Goal: Obtain resource: Download file/media

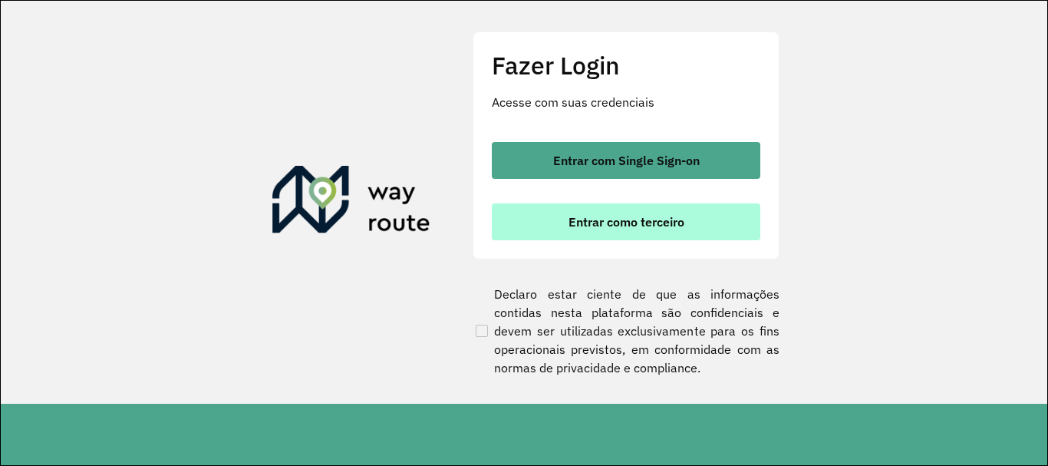
click at [645, 221] on span "Entrar como terceiro" at bounding box center [627, 222] width 116 height 12
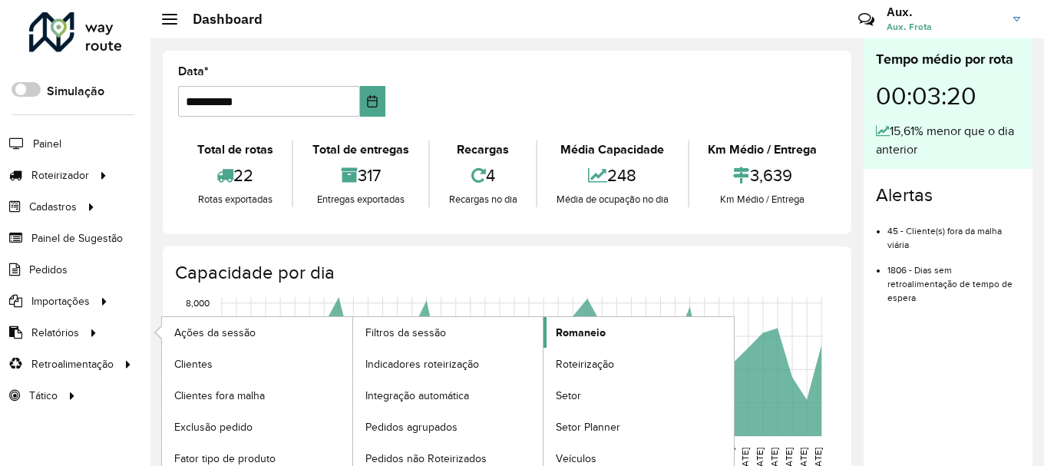
click at [599, 337] on span "Romaneio" at bounding box center [581, 333] width 50 height 16
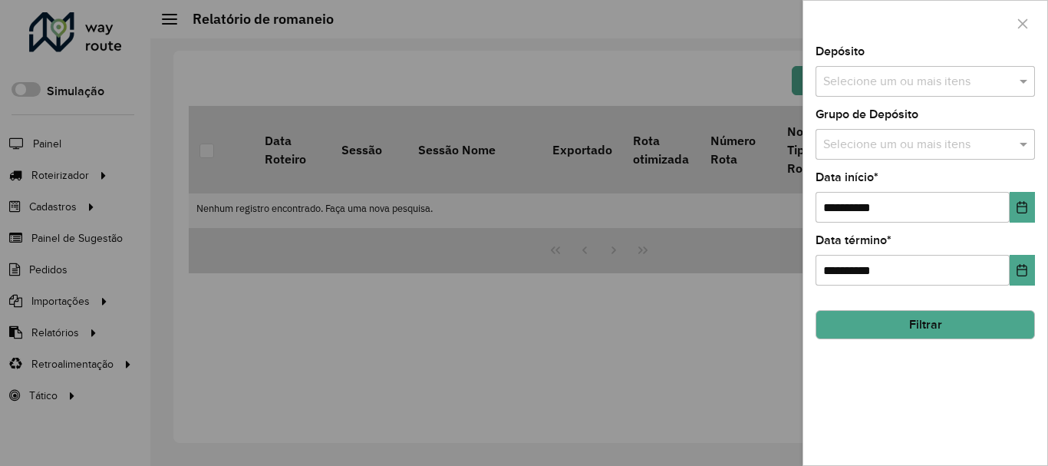
click at [910, 82] on input "text" at bounding box center [918, 82] width 196 height 18
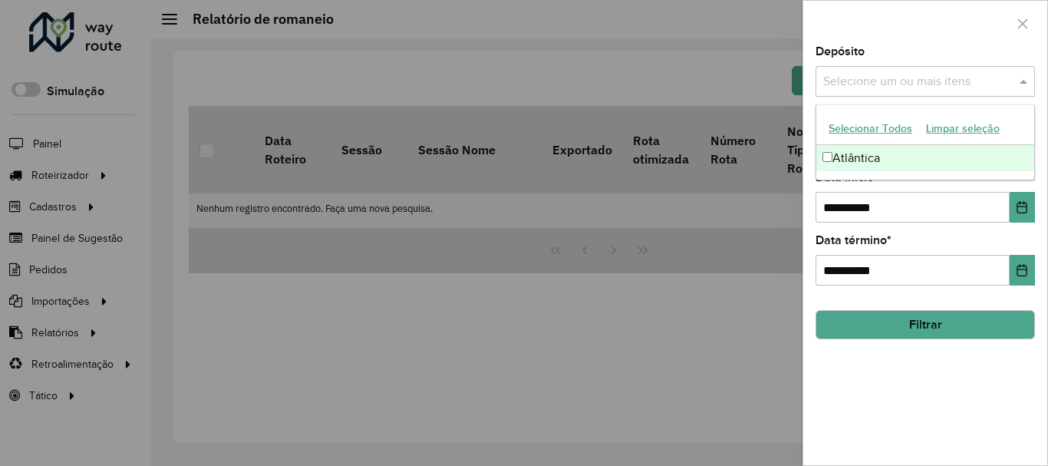
click at [874, 170] on div "Atlântica" at bounding box center [926, 158] width 218 height 26
click at [965, 43] on div at bounding box center [925, 23] width 244 height 45
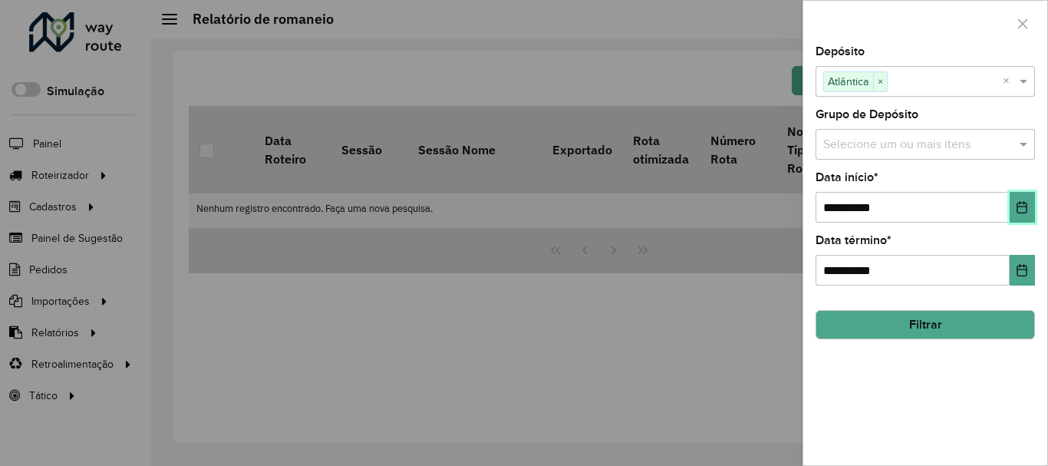
click at [1027, 198] on button "Choose Date" at bounding box center [1022, 207] width 25 height 31
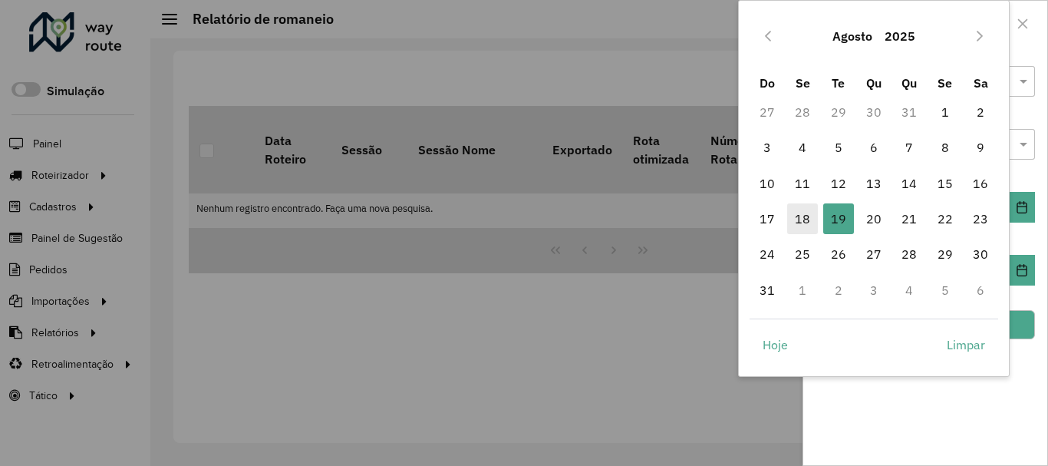
click at [807, 219] on span "18" at bounding box center [802, 218] width 31 height 31
type input "**********"
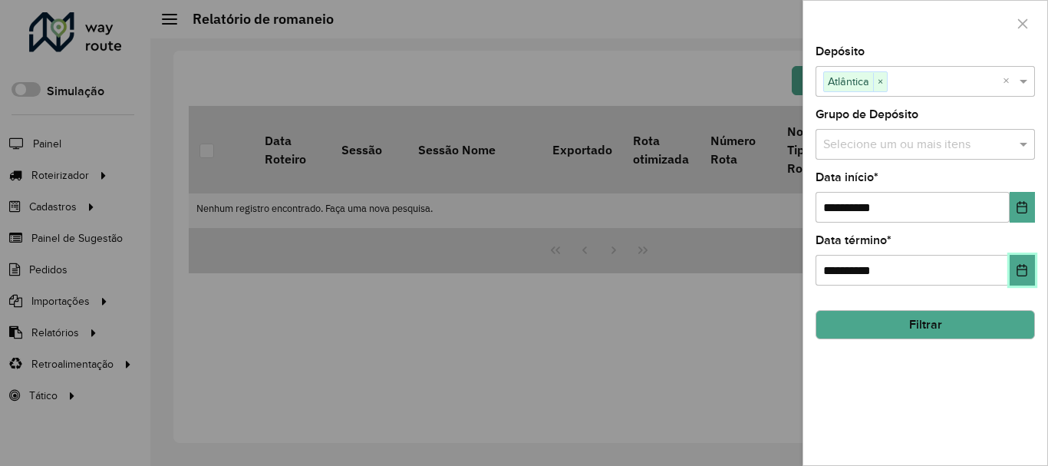
click at [1031, 273] on button "Choose Date" at bounding box center [1022, 270] width 25 height 31
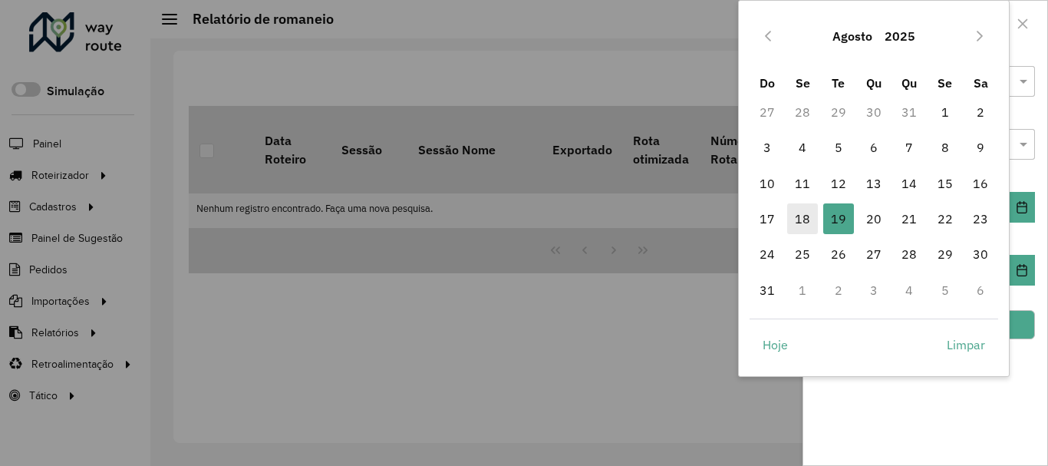
click at [810, 219] on span "18" at bounding box center [802, 218] width 31 height 31
type input "**********"
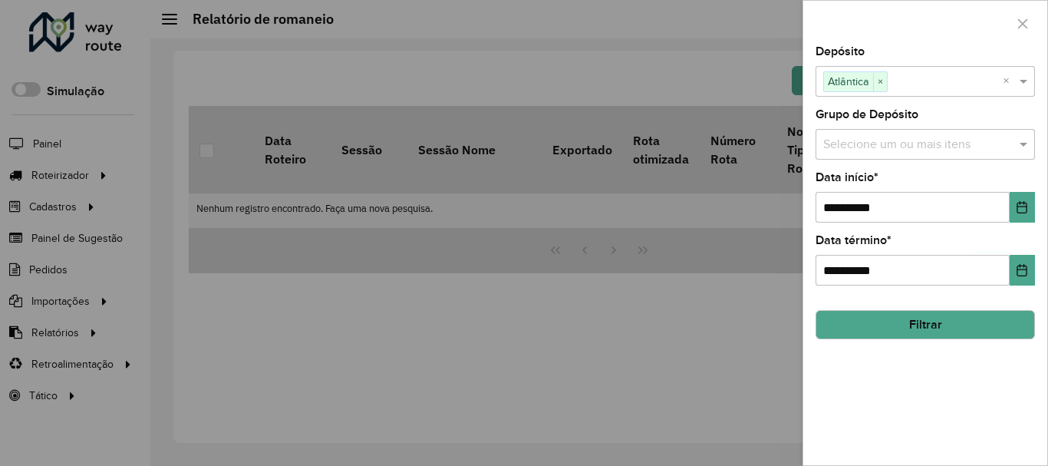
click at [955, 327] on button "Filtrar" at bounding box center [925, 324] width 219 height 29
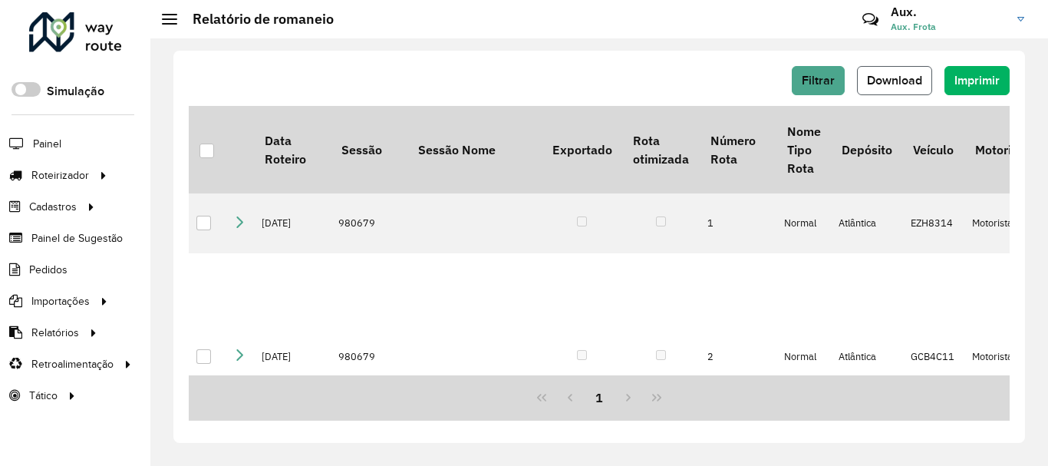
click at [889, 75] on span "Download" at bounding box center [894, 80] width 55 height 13
